Goal: Information Seeking & Learning: Learn about a topic

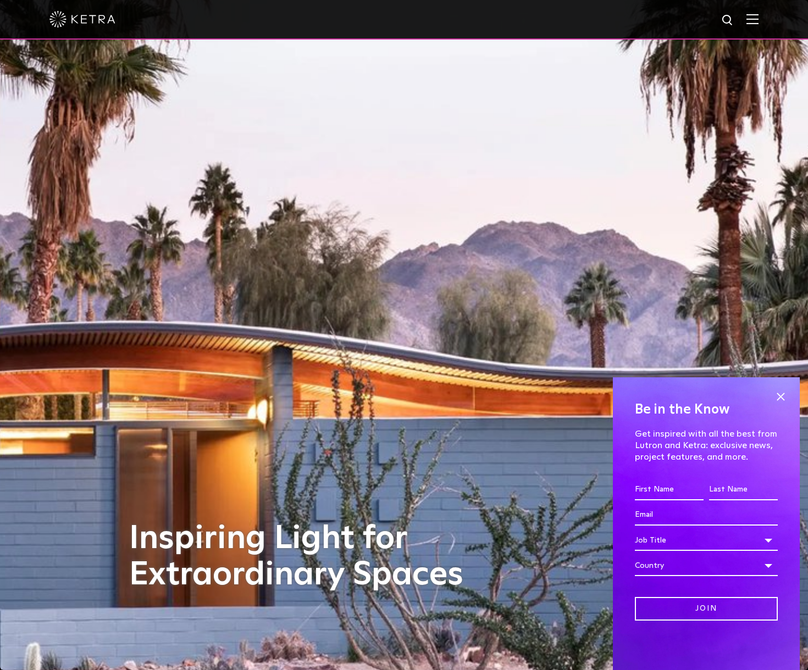
click at [750, 15] on img at bounding box center [752, 19] width 12 height 10
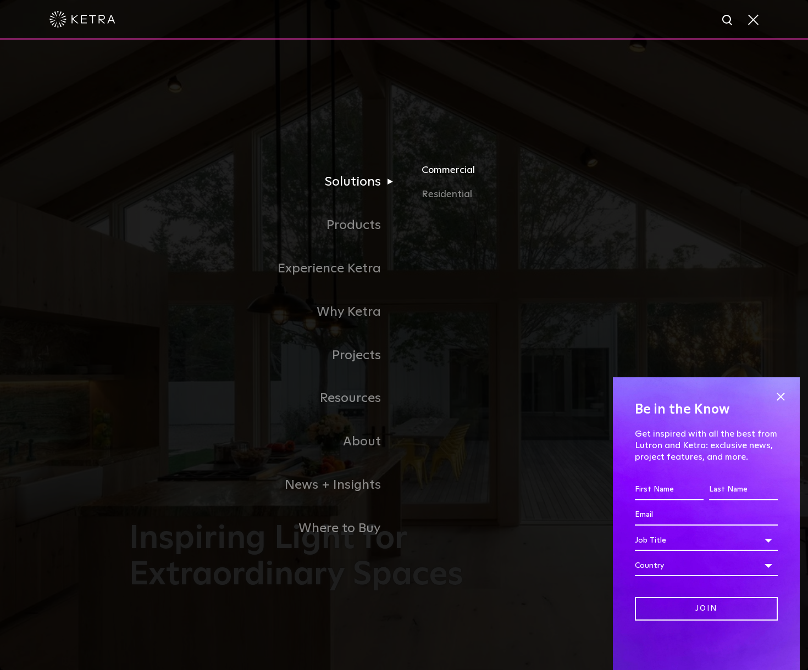
click at [456, 175] on link "Commercial" at bounding box center [549, 175] width 257 height 24
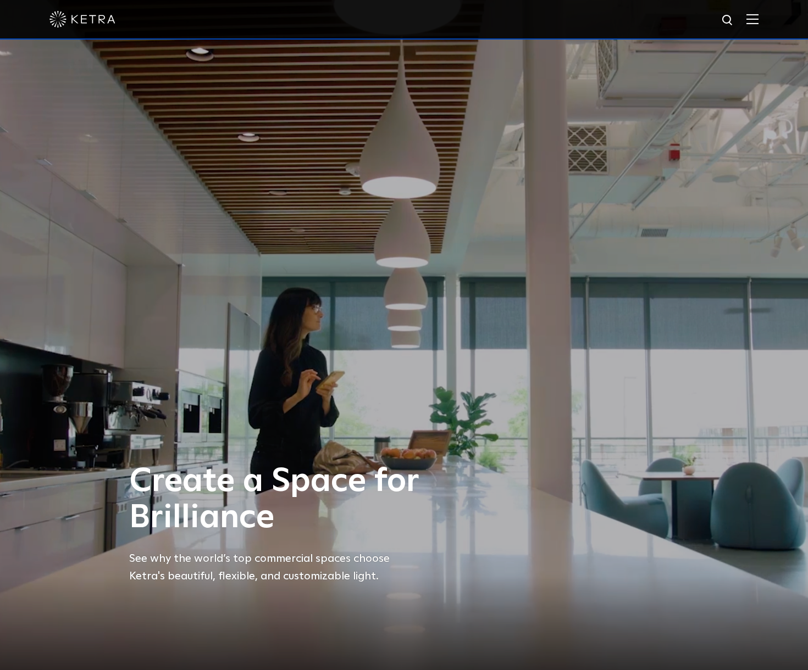
click at [784, 396] on div "Create a Space for Brilliance See why the world’s top commercial spaces choose …" at bounding box center [404, 335] width 808 height 670
click at [726, 16] on img at bounding box center [728, 21] width 14 height 14
type input "support"
click at [693, 12] on button "Search" at bounding box center [701, 20] width 16 height 16
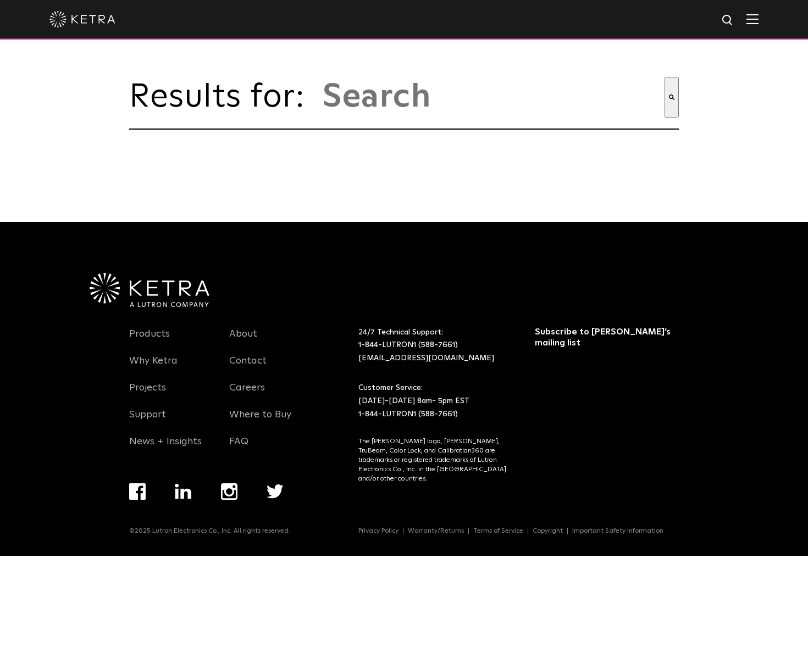
type input "support"
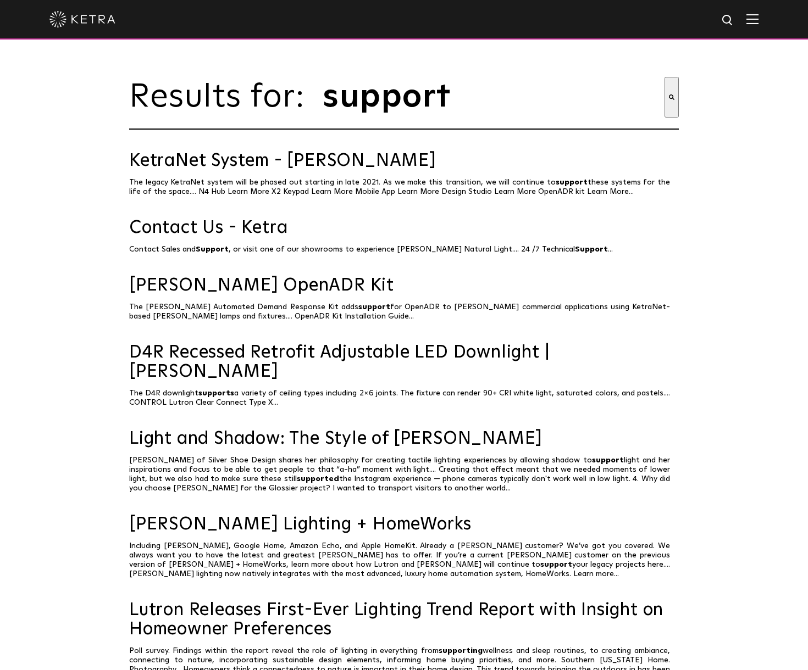
click at [730, 23] on img at bounding box center [728, 21] width 14 height 14
type input "s"
type input "software"
click at [696, 12] on button "Search" at bounding box center [704, 20] width 16 height 16
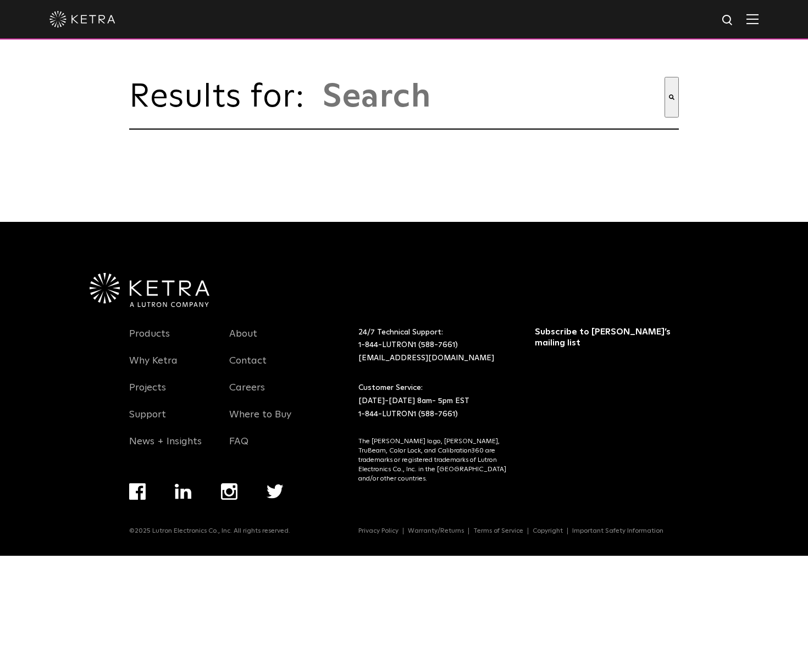
type input "software"
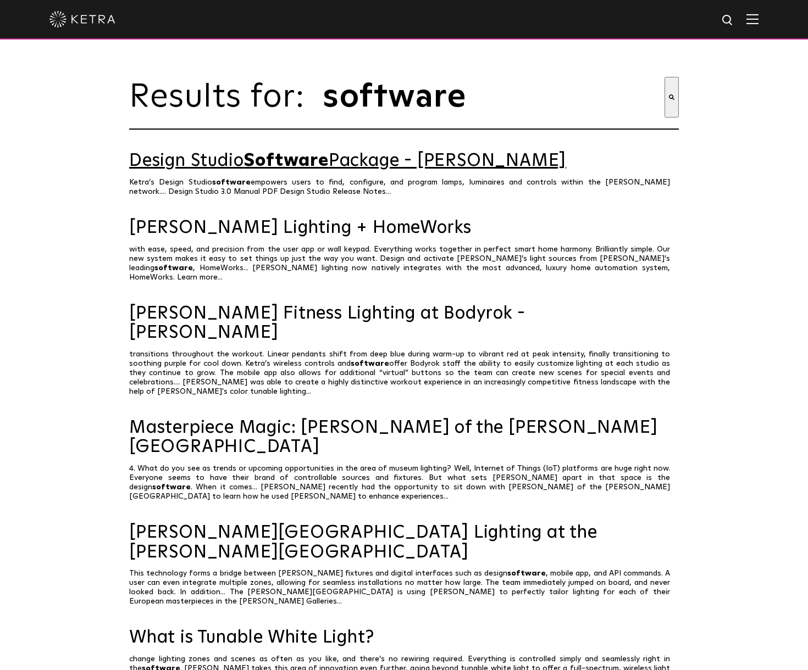
click at [245, 163] on link "Design Studio Software Package - Ketra" at bounding box center [403, 161] width 549 height 19
